Goal: Book appointment/travel/reservation

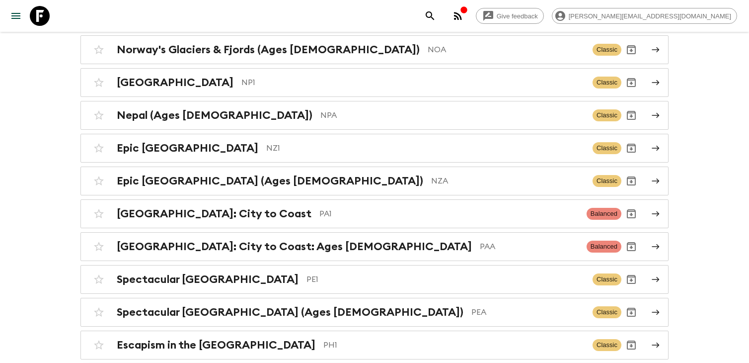
scroll to position [3298, 0]
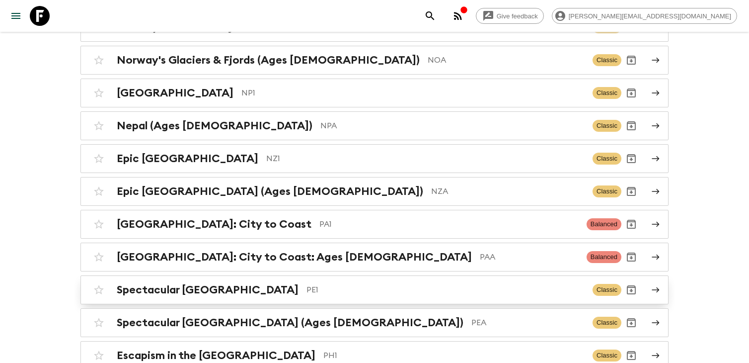
click at [209, 283] on div "Spectacular Peru PE1" at bounding box center [351, 289] width 468 height 13
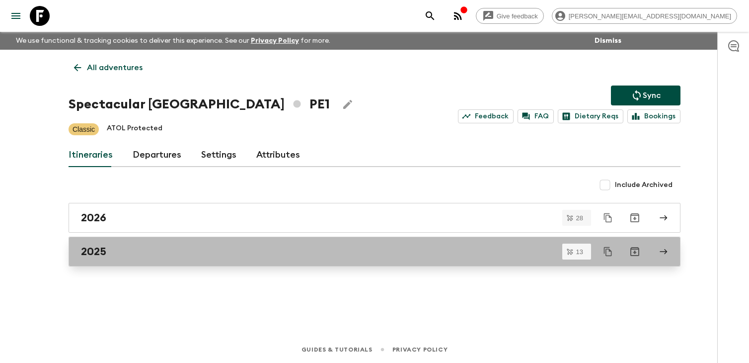
click at [202, 253] on div "2025" at bounding box center [365, 251] width 568 height 13
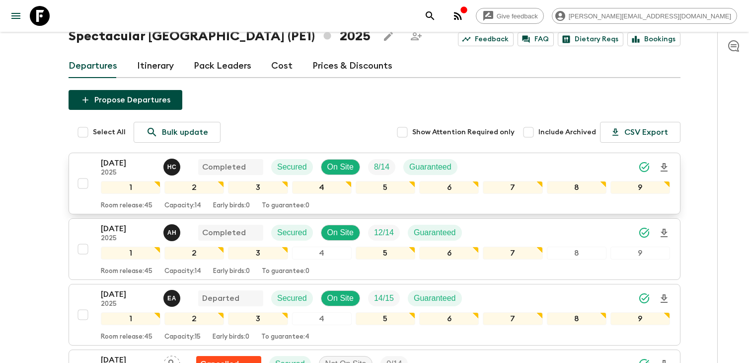
scroll to position [89, 0]
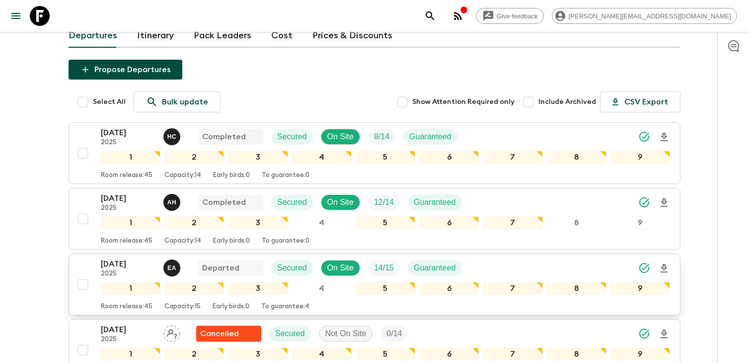
click at [97, 270] on div "[DATE] 2025 E A Departed Secured On Site 14 / 15 Guaranteed 1 2 3 4 5 6 7 8 9 R…" at bounding box center [371, 284] width 597 height 53
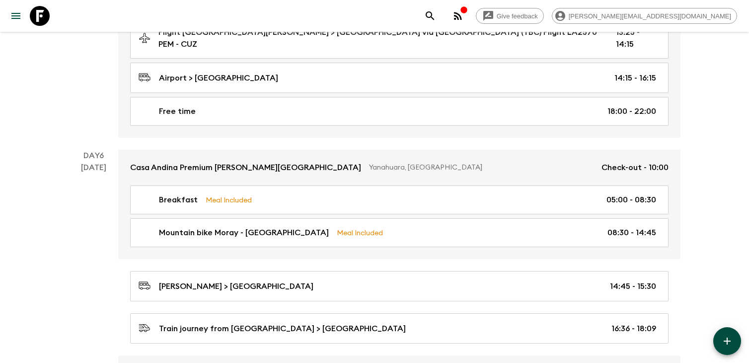
scroll to position [1144, 0]
